Goal: Task Accomplishment & Management: Manage account settings

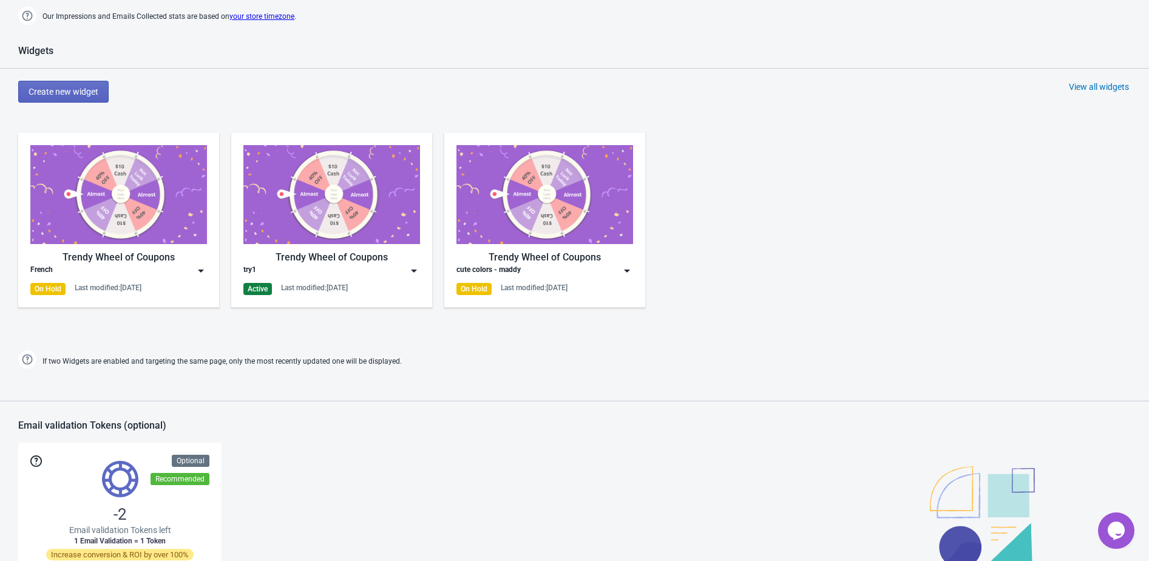
scroll to position [574, 0]
click at [337, 285] on div "Last modified: 18.7.2025" at bounding box center [314, 289] width 67 height 10
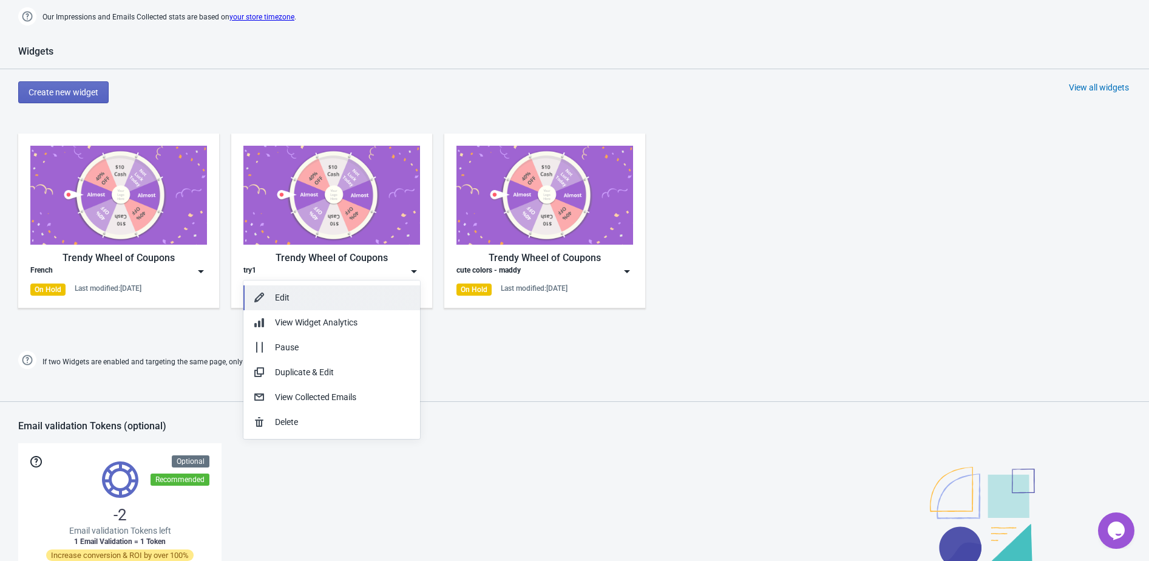
click at [338, 295] on div "Edit" at bounding box center [342, 297] width 135 height 13
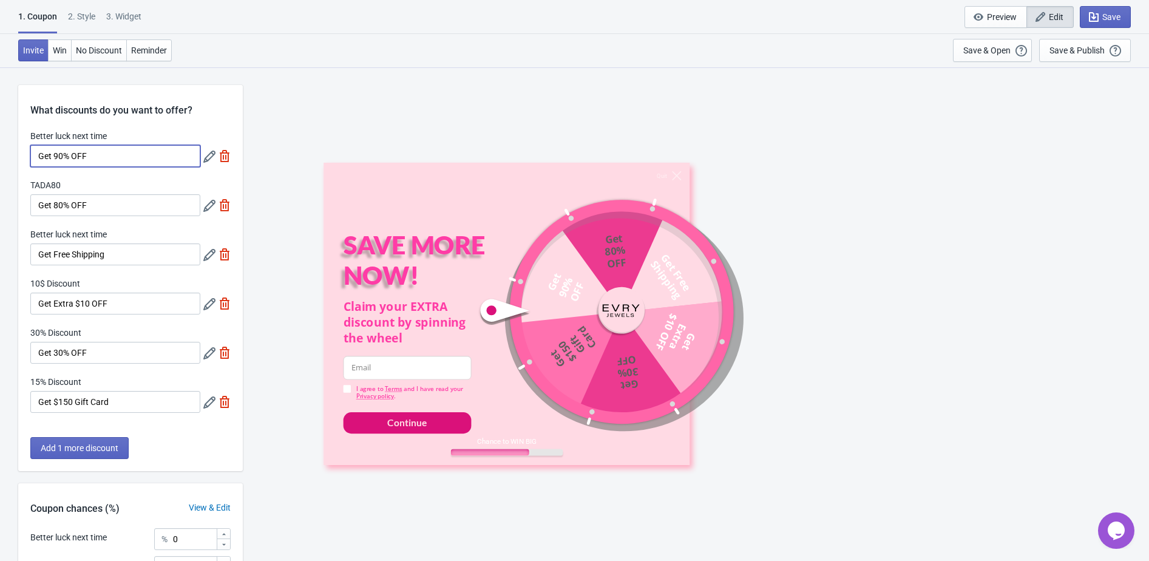
click at [59, 155] on input "Get 90% OFF" at bounding box center [115, 156] width 170 height 22
type input "Get 30% OFF"
click at [63, 205] on input "Get 80% OFF" at bounding box center [115, 205] width 170 height 22
type input "Get 20% OFF"
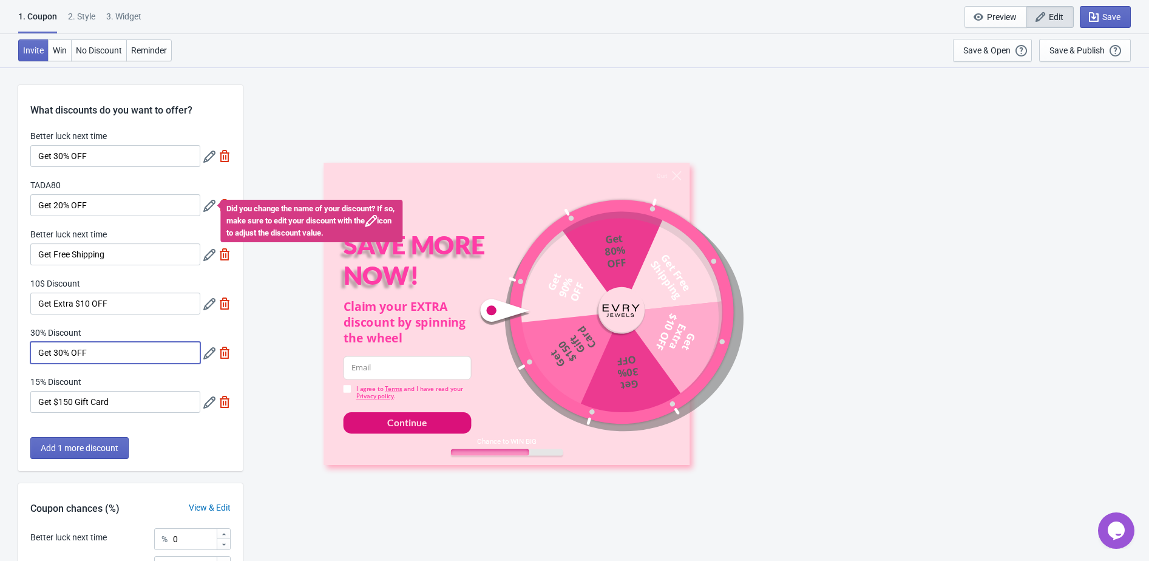
click at [59, 351] on input "Get 30% OFF" at bounding box center [115, 353] width 170 height 22
type input "Get 50% OFF"
click at [199, 446] on div "Add 1 more discount" at bounding box center [130, 454] width 225 height 34
click at [1105, 12] on span "Save" at bounding box center [1111, 17] width 18 height 10
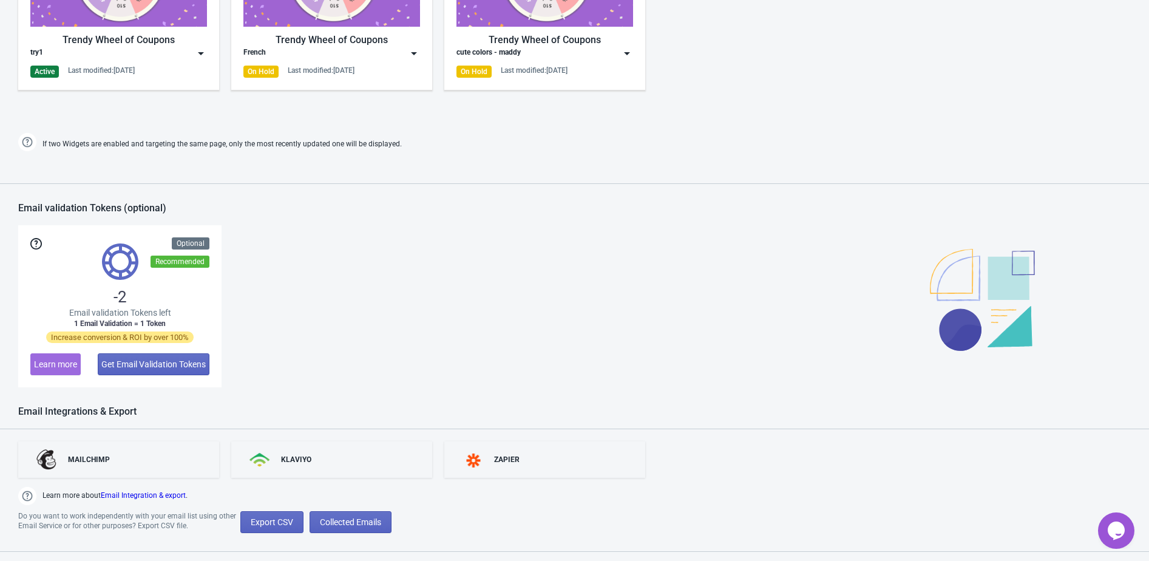
scroll to position [812, 0]
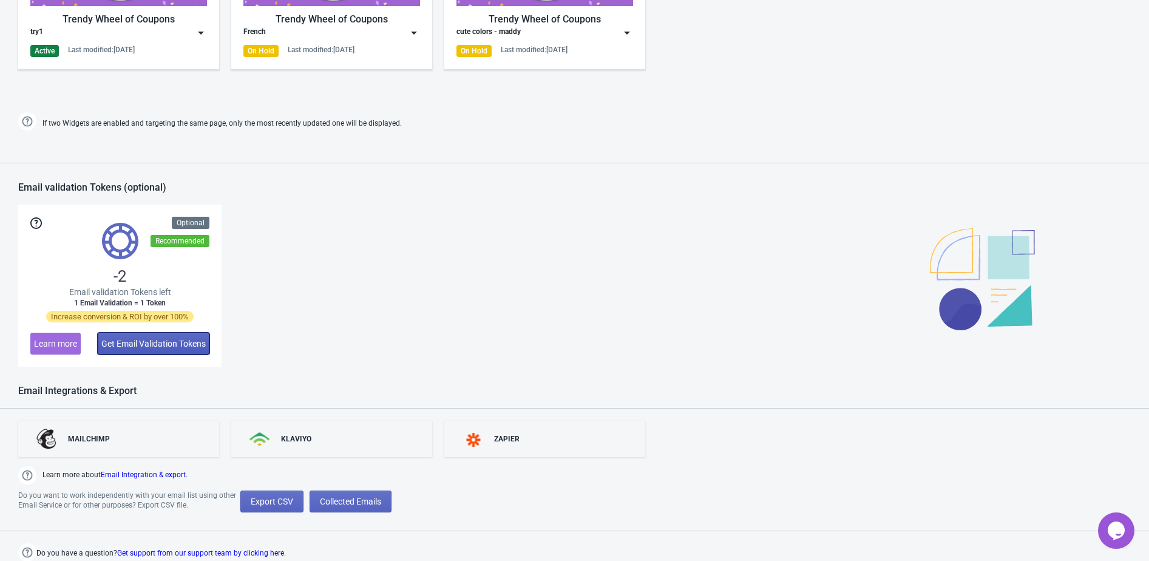
click at [165, 339] on span "Get Email Validation Tokens" at bounding box center [153, 344] width 104 height 10
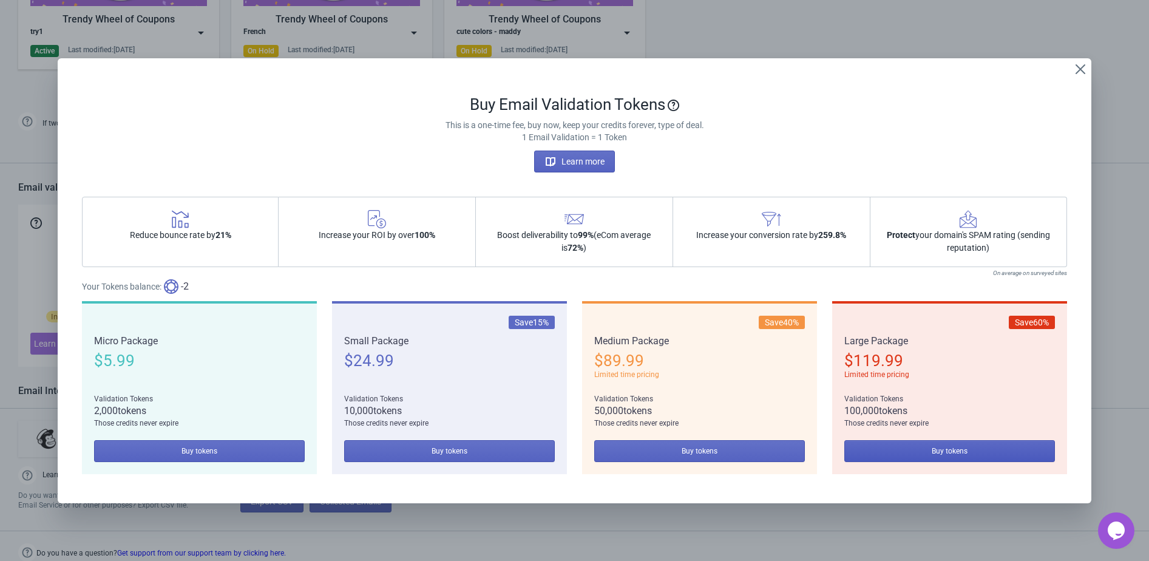
click at [956, 452] on span "Buy tokens" at bounding box center [950, 451] width 36 height 10
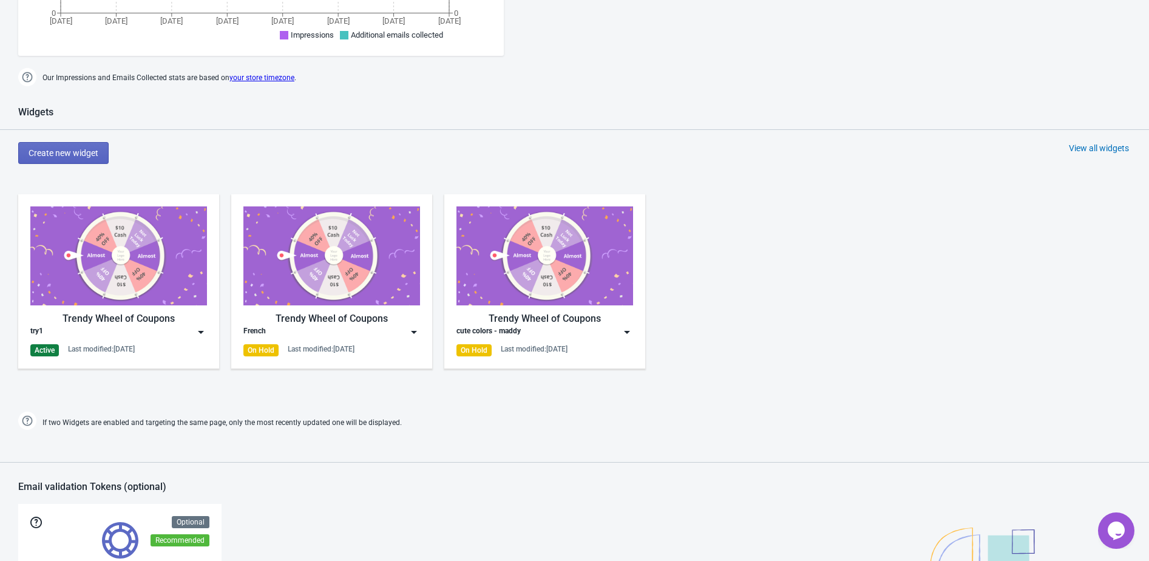
scroll to position [548, 0]
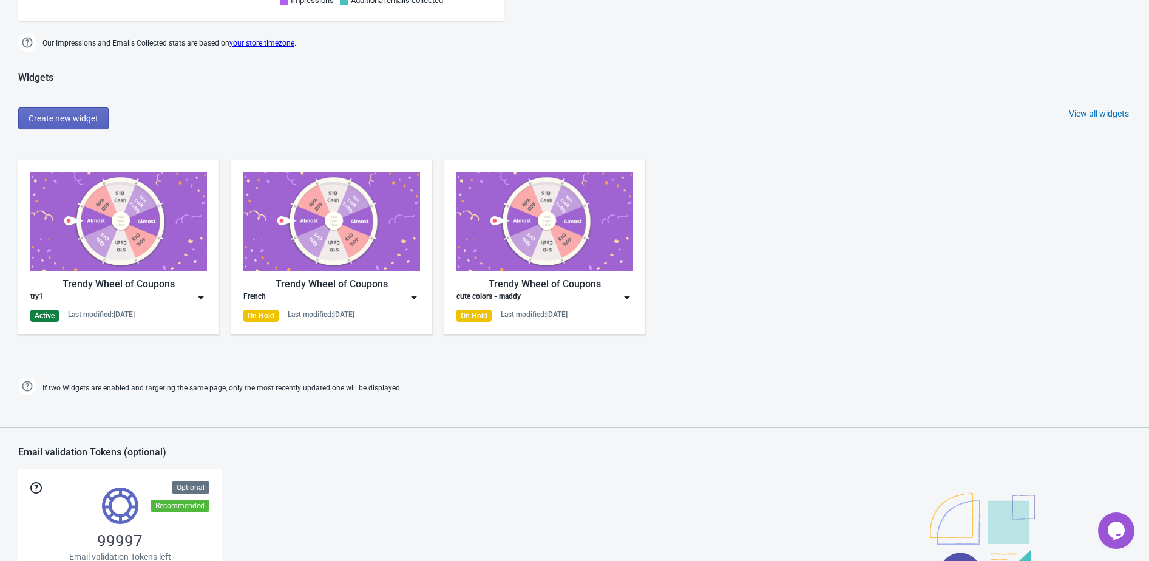
click at [170, 300] on div "try1" at bounding box center [118, 297] width 177 height 12
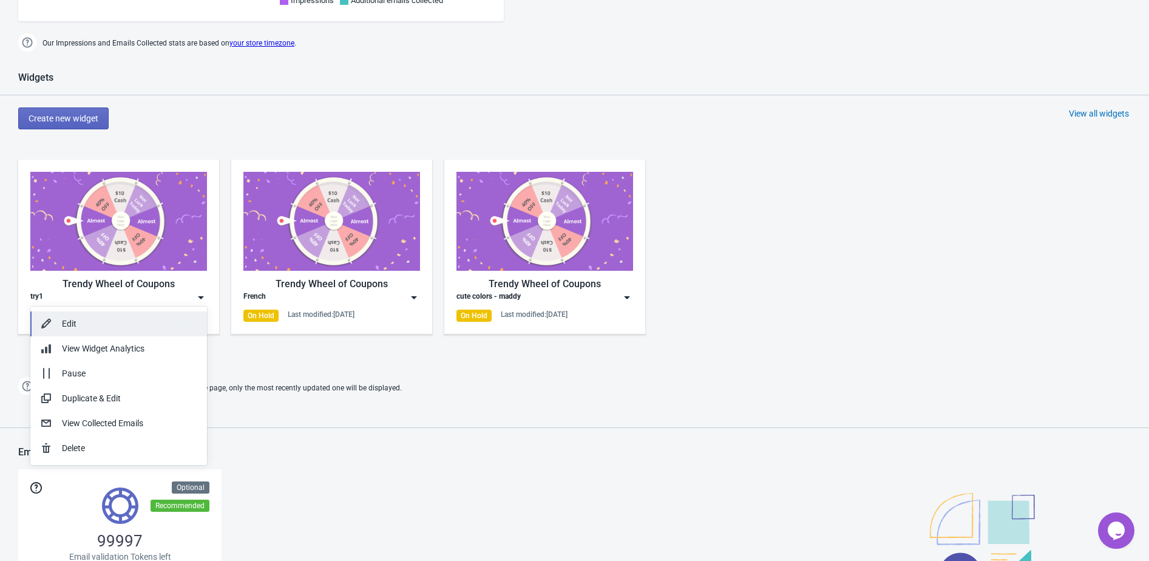
click at [161, 327] on div "Edit" at bounding box center [129, 324] width 135 height 13
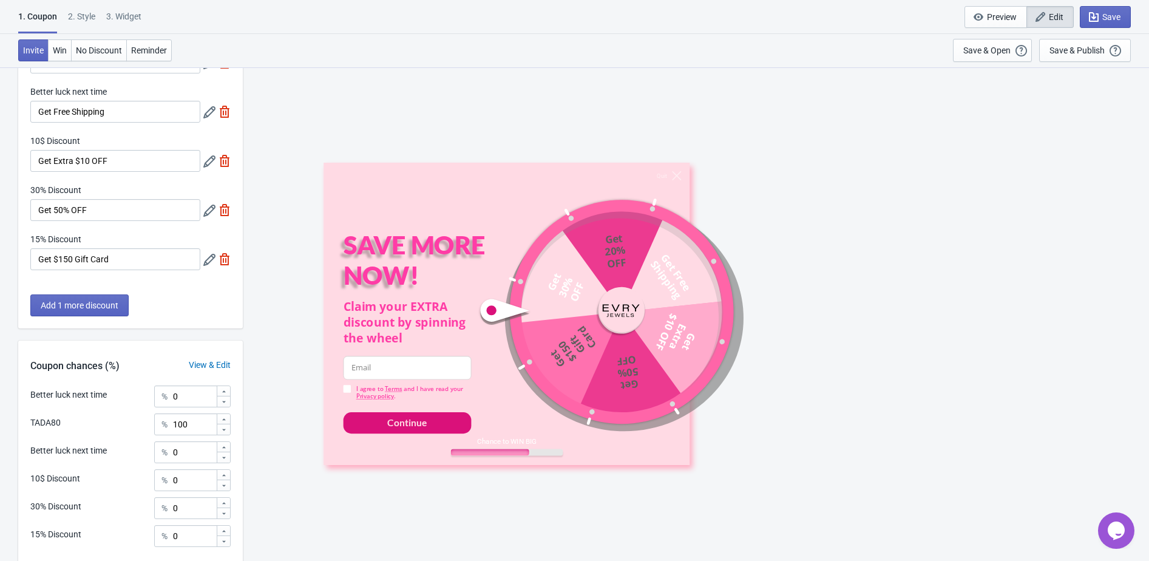
scroll to position [154, 0]
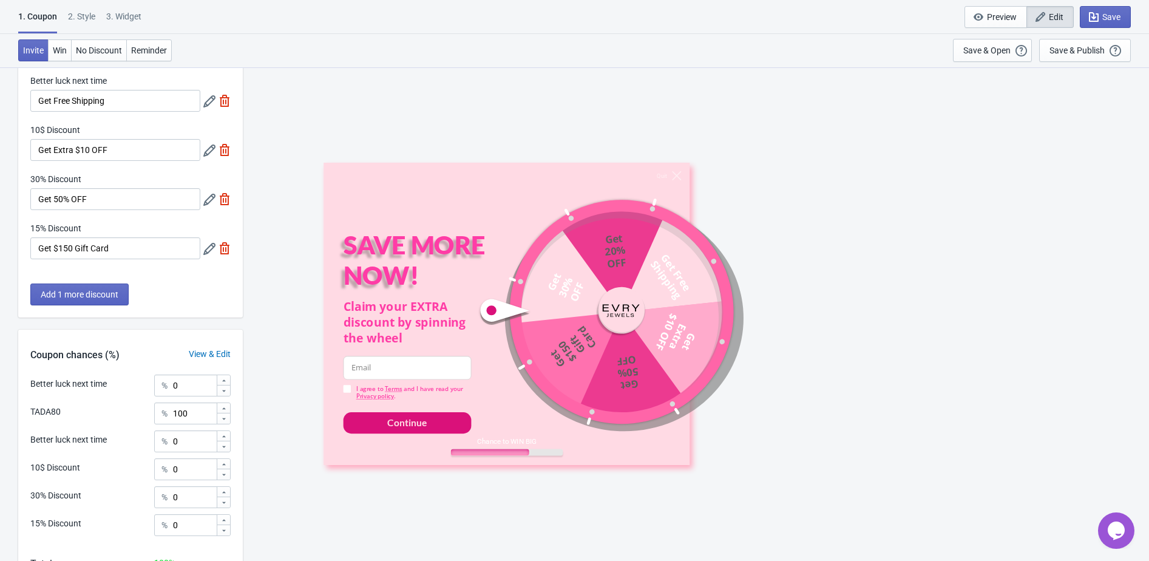
click at [58, 413] on div "TADA80" at bounding box center [45, 412] width 30 height 13
click at [47, 413] on div "TADA80" at bounding box center [45, 412] width 30 height 13
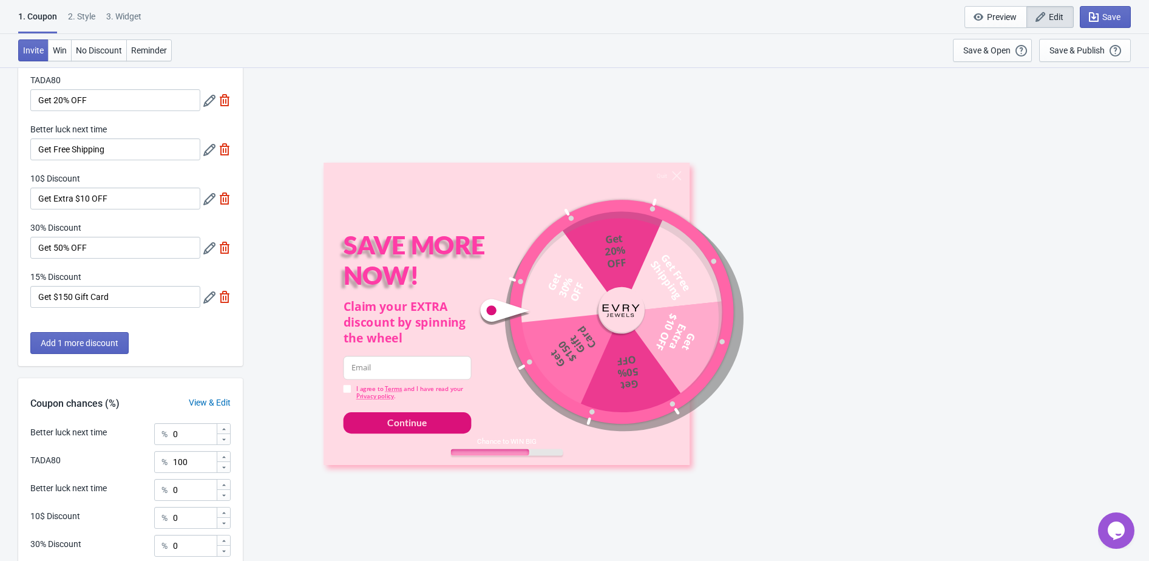
scroll to position [0, 0]
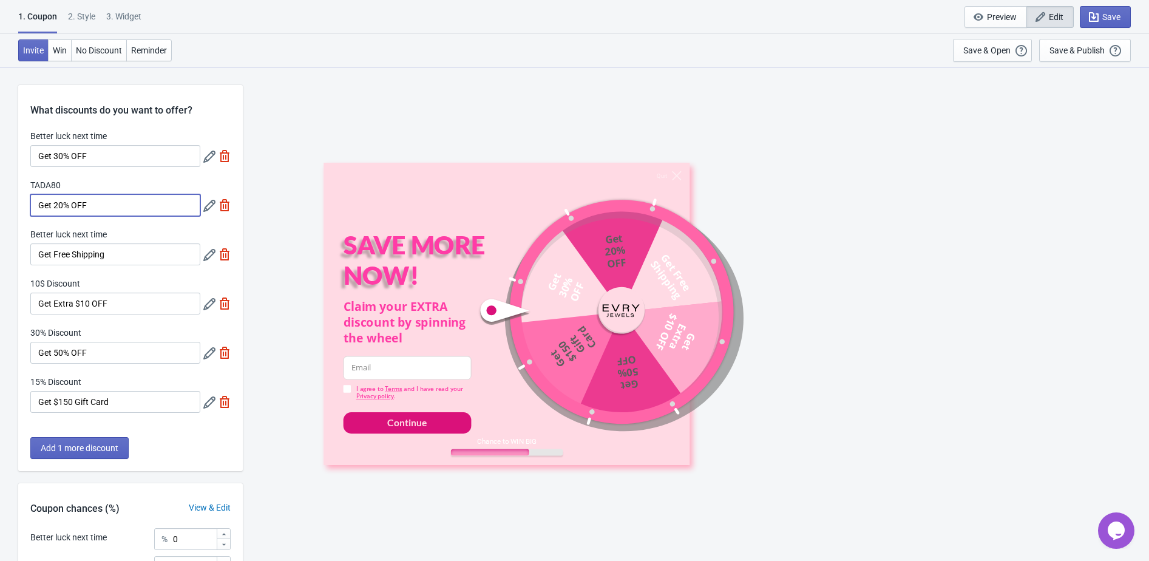
click at [150, 203] on input "Get 20% OFF" at bounding box center [115, 205] width 170 height 22
click at [208, 206] on icon at bounding box center [209, 206] width 12 height 12
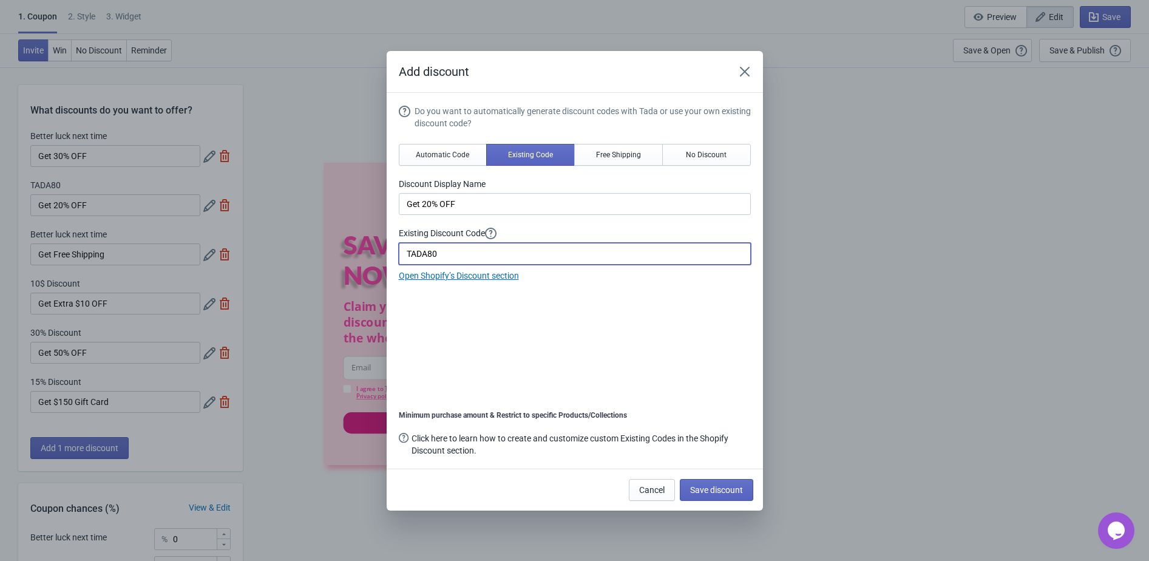
click at [466, 253] on input "TADA80" at bounding box center [575, 254] width 352 height 22
type input "TADA20"
click at [745, 493] on button "Save discount" at bounding box center [716, 490] width 73 height 22
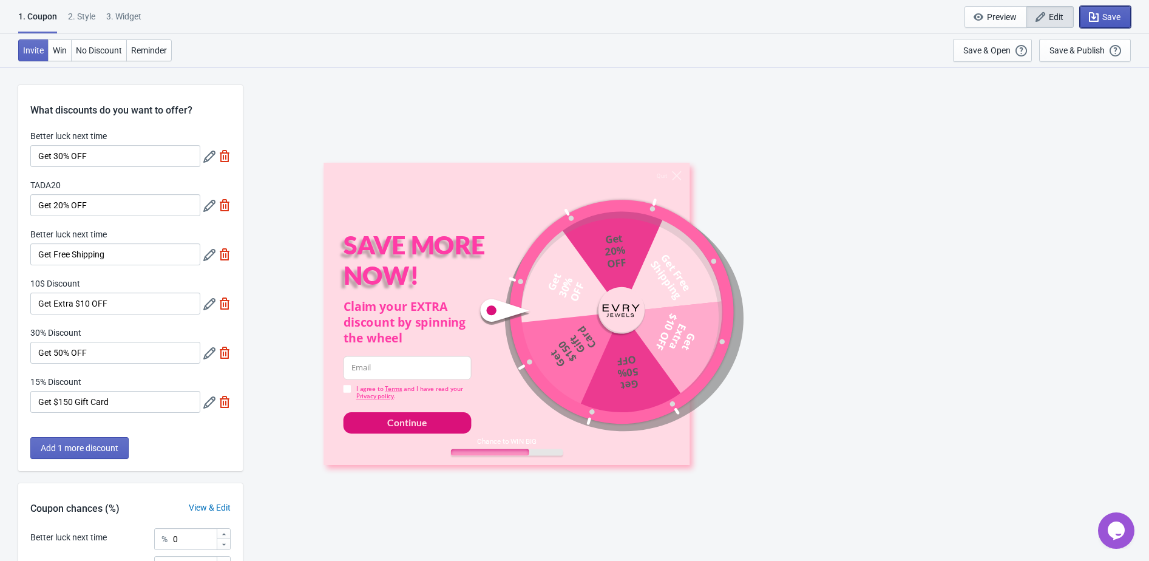
click at [1099, 19] on span "Save" at bounding box center [1105, 17] width 30 height 12
